Goal: Task Accomplishment & Management: Complete application form

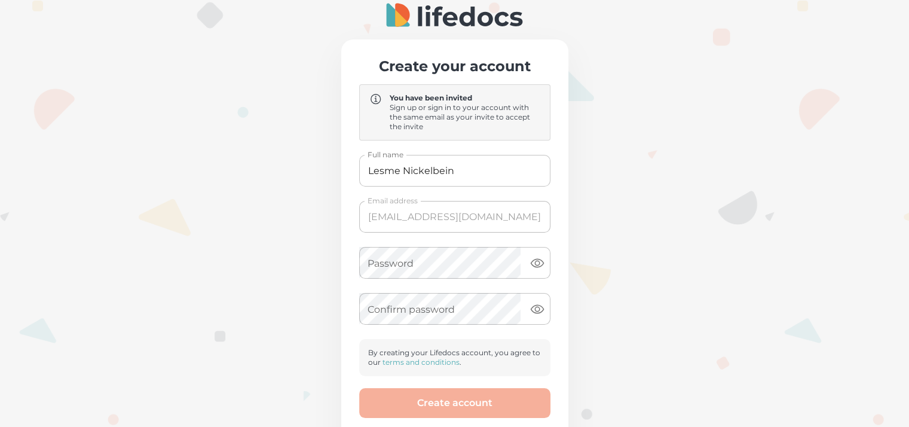
click at [414, 172] on input "Lesme Nickelbein" at bounding box center [454, 171] width 191 height 32
type input "[PERSON_NAME]"
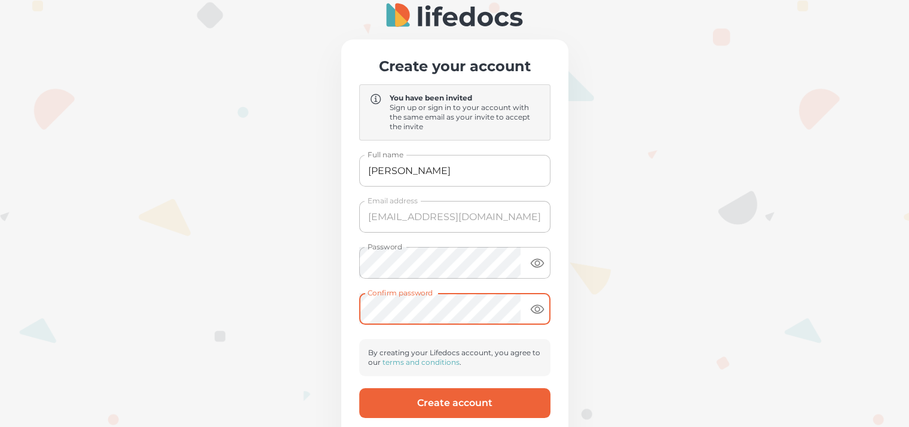
click at [418, 403] on button "Create account" at bounding box center [454, 403] width 191 height 30
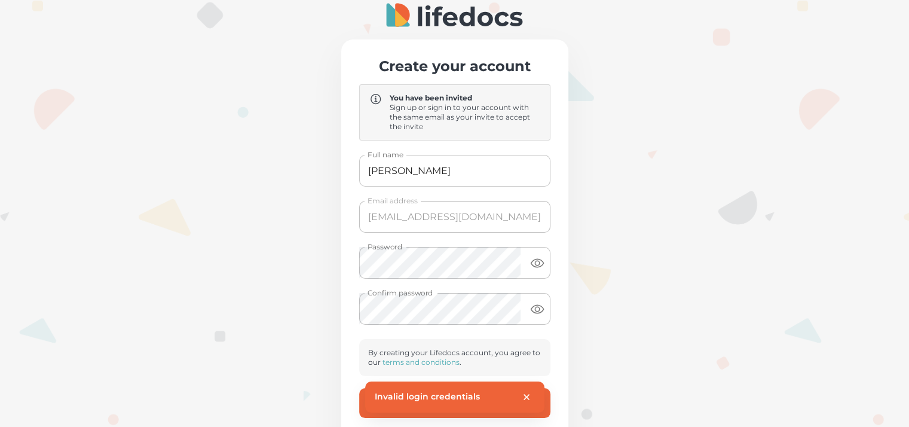
click at [525, 394] on icon "close" at bounding box center [526, 396] width 11 height 11
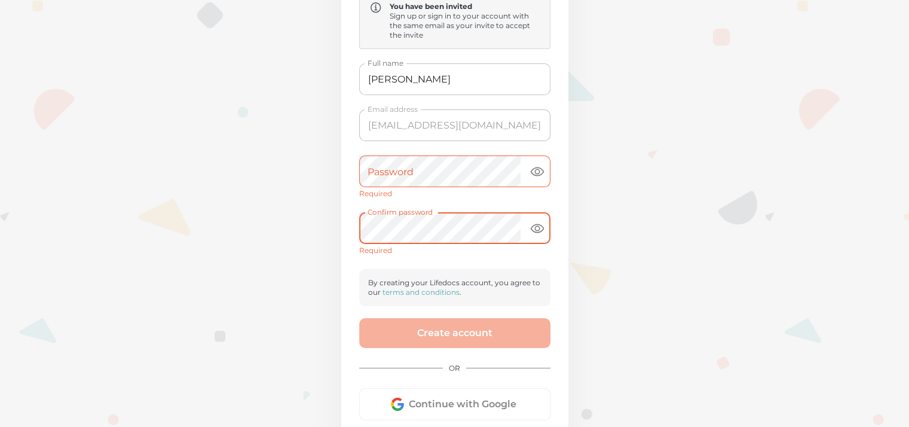
scroll to position [193, 0]
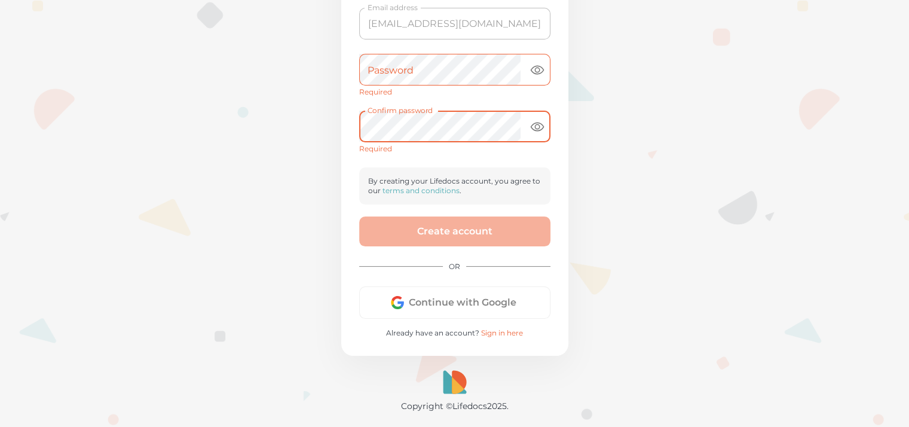
click at [439, 302] on button "Continue with Google" at bounding box center [454, 302] width 191 height 32
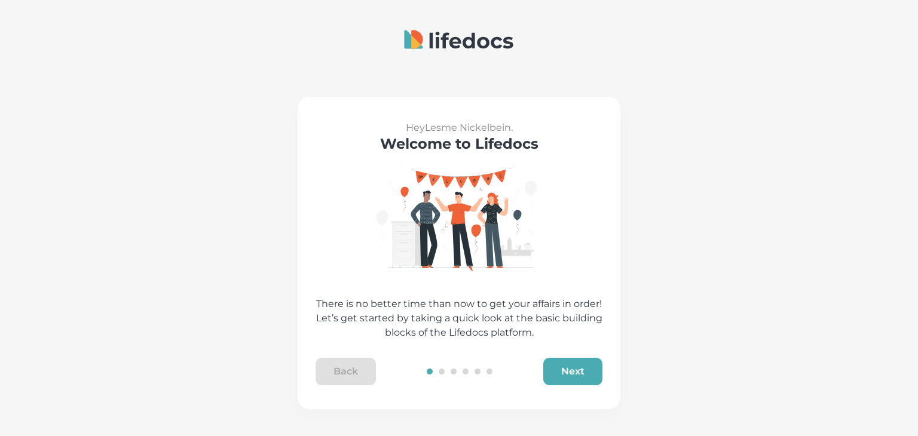
click at [564, 373] on button "Next" at bounding box center [572, 371] width 59 height 27
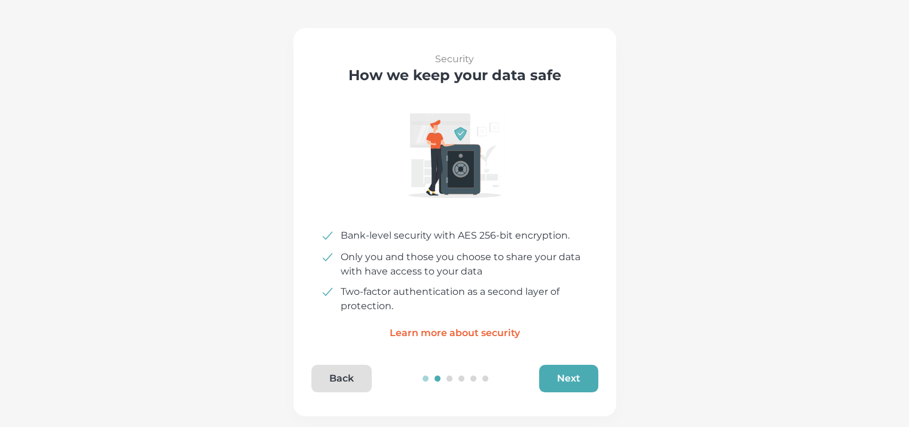
scroll to position [69, 0]
click at [567, 374] on button "Next" at bounding box center [568, 377] width 59 height 27
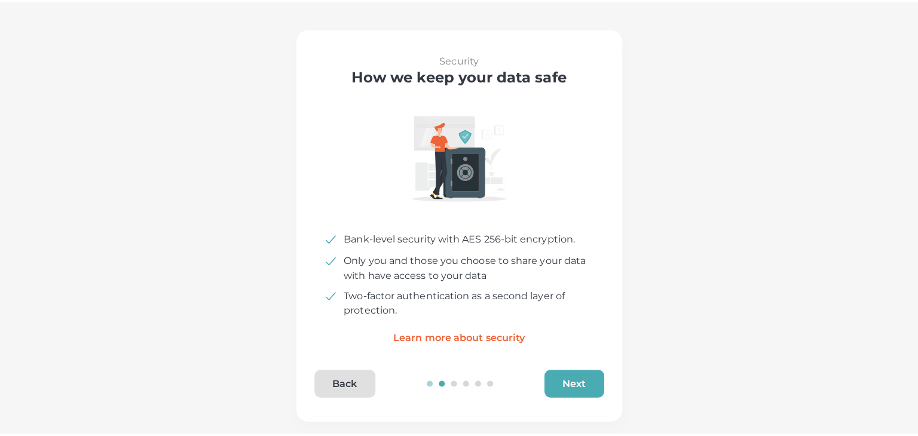
scroll to position [0, 0]
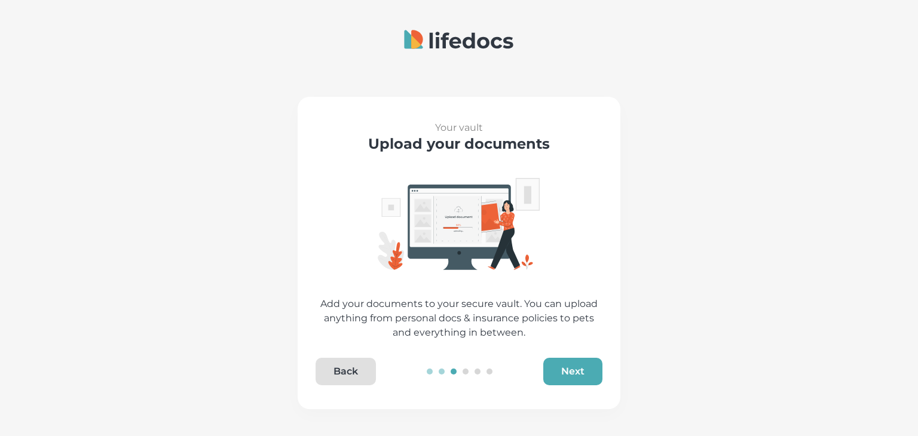
click at [557, 373] on button "Next" at bounding box center [572, 371] width 59 height 27
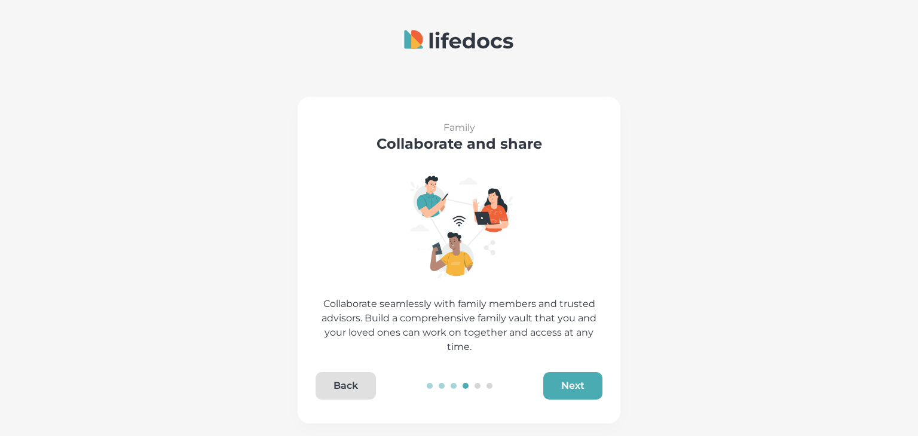
click at [564, 386] on button "Next" at bounding box center [572, 385] width 59 height 27
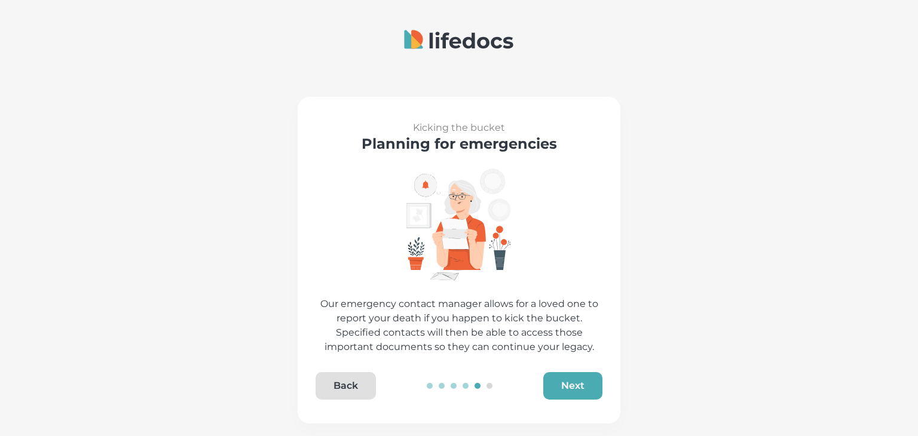
click at [555, 384] on button "Next" at bounding box center [572, 385] width 59 height 27
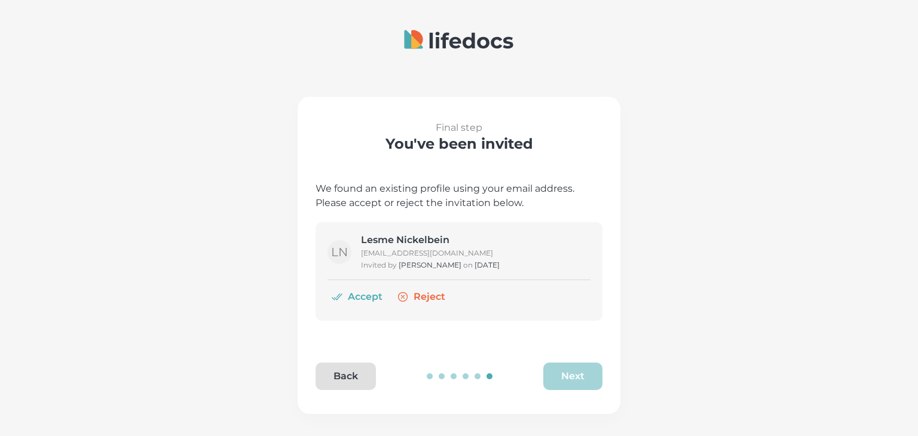
click at [404, 239] on h5 "Lesme Nickelbein" at bounding box center [430, 240] width 139 height 12
click at [403, 234] on h5 "Lesme Nickelbein" at bounding box center [430, 240] width 139 height 12
click at [350, 375] on button "Back" at bounding box center [346, 376] width 60 height 27
